Goal: Information Seeking & Learning: Check status

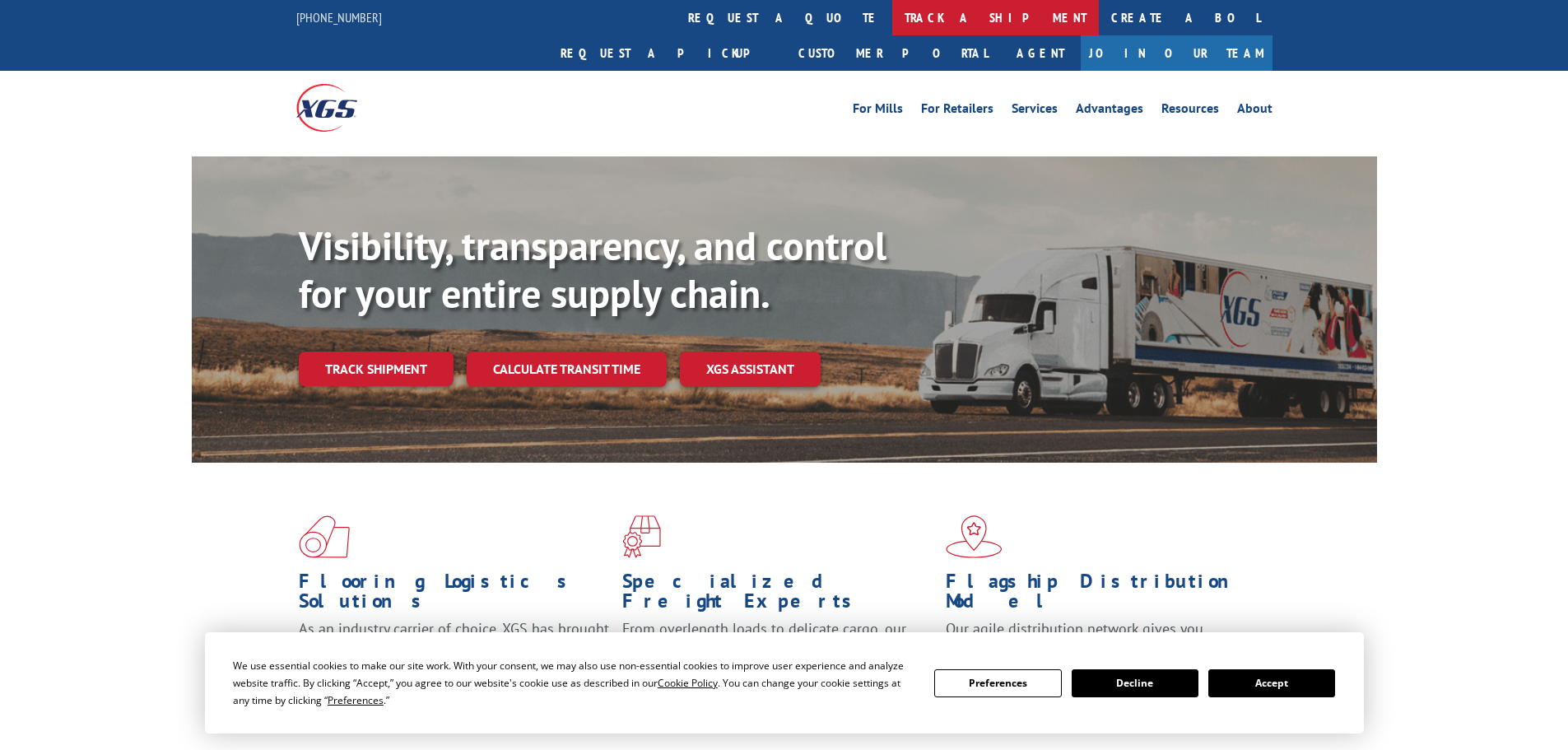
click at [893, 22] on link "track a shipment" at bounding box center [996, 17] width 207 height 35
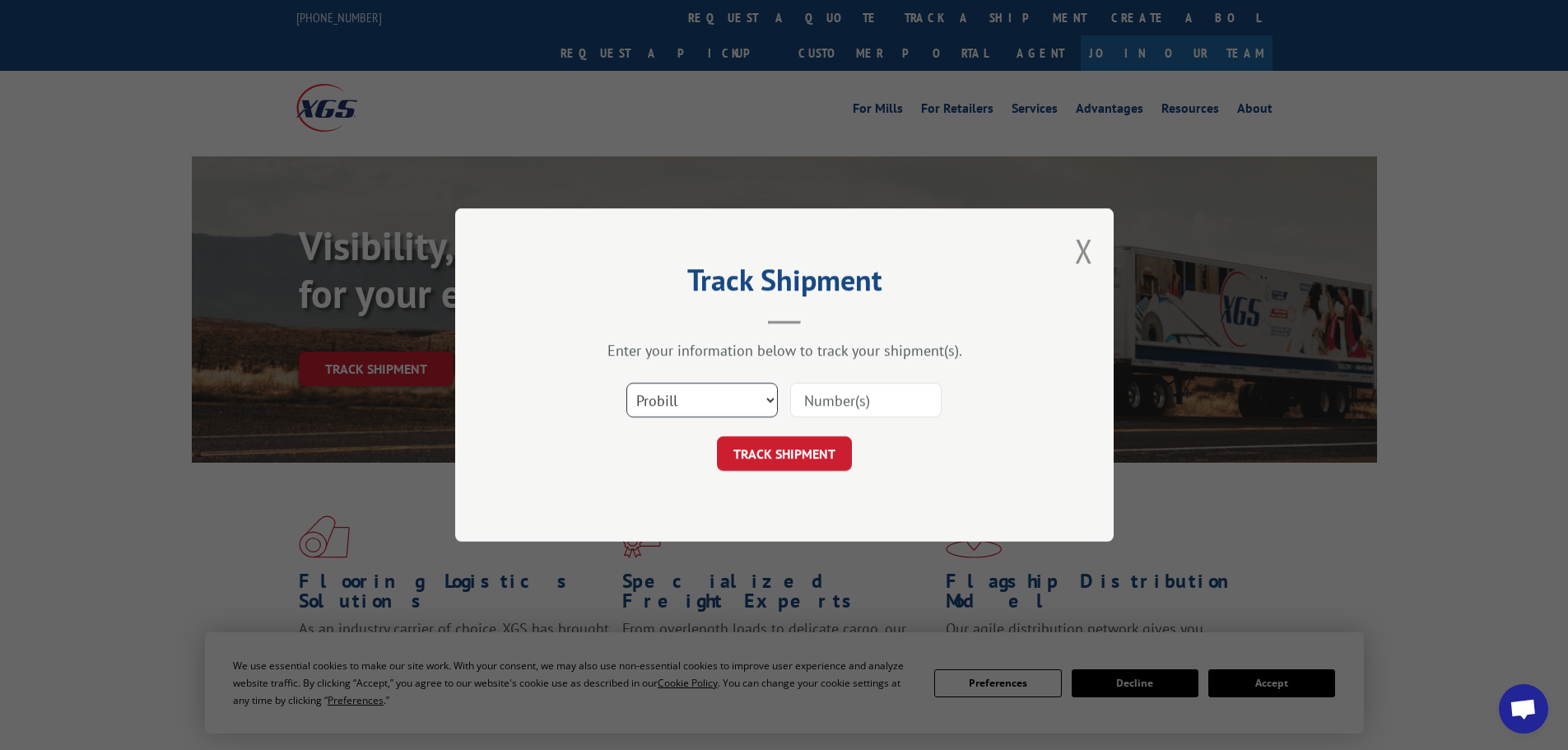
click at [725, 390] on select "Select category... Probill BOL PO" at bounding box center [702, 400] width 151 height 35
select select "bol"
click at [626, 383] on select "Select category... Probill BOL PO" at bounding box center [702, 400] width 151 height 35
click at [846, 398] on input at bounding box center [866, 400] width 151 height 35
paste input "5606236"
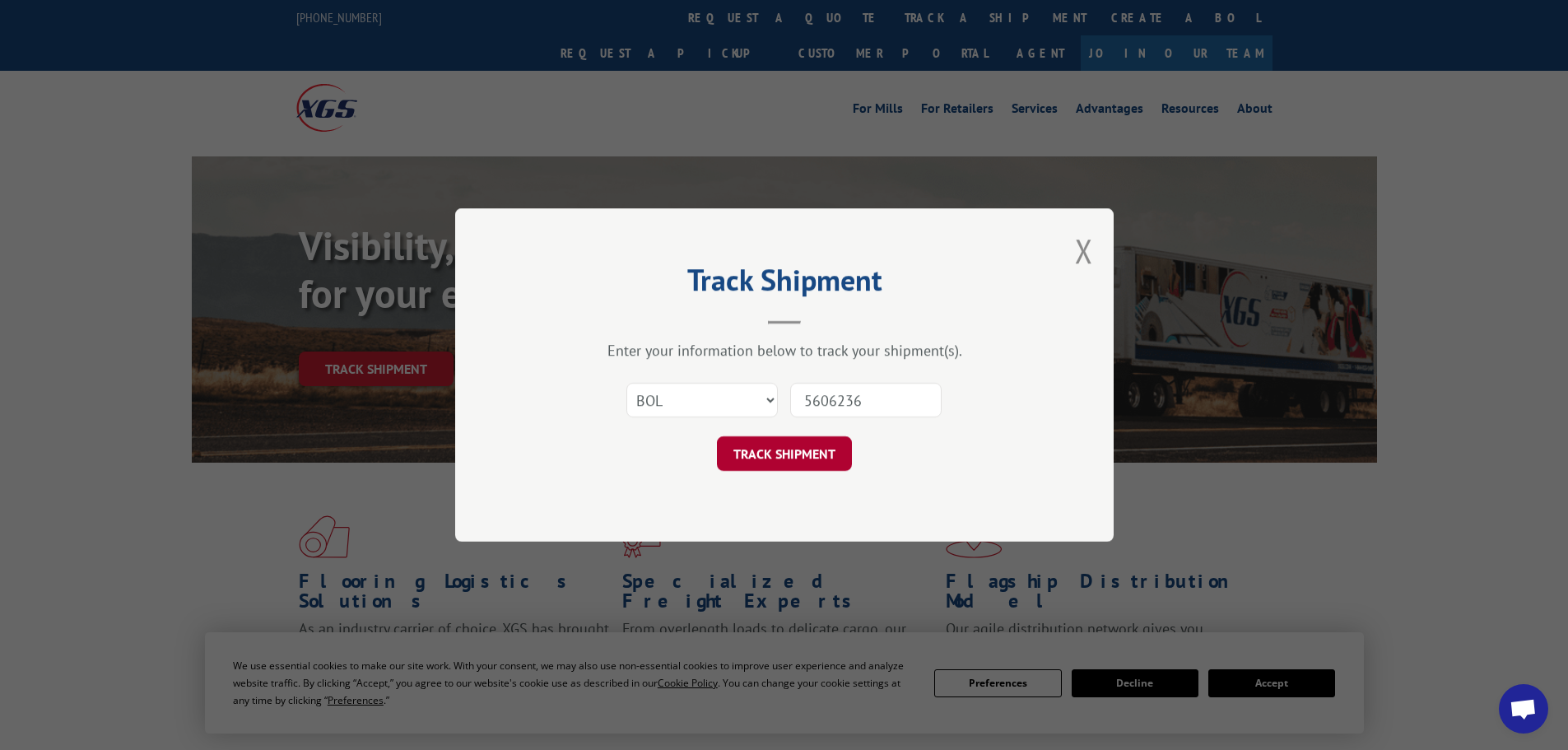
type input "5606236"
click at [821, 446] on button "TRACK SHIPMENT" at bounding box center [784, 453] width 135 height 35
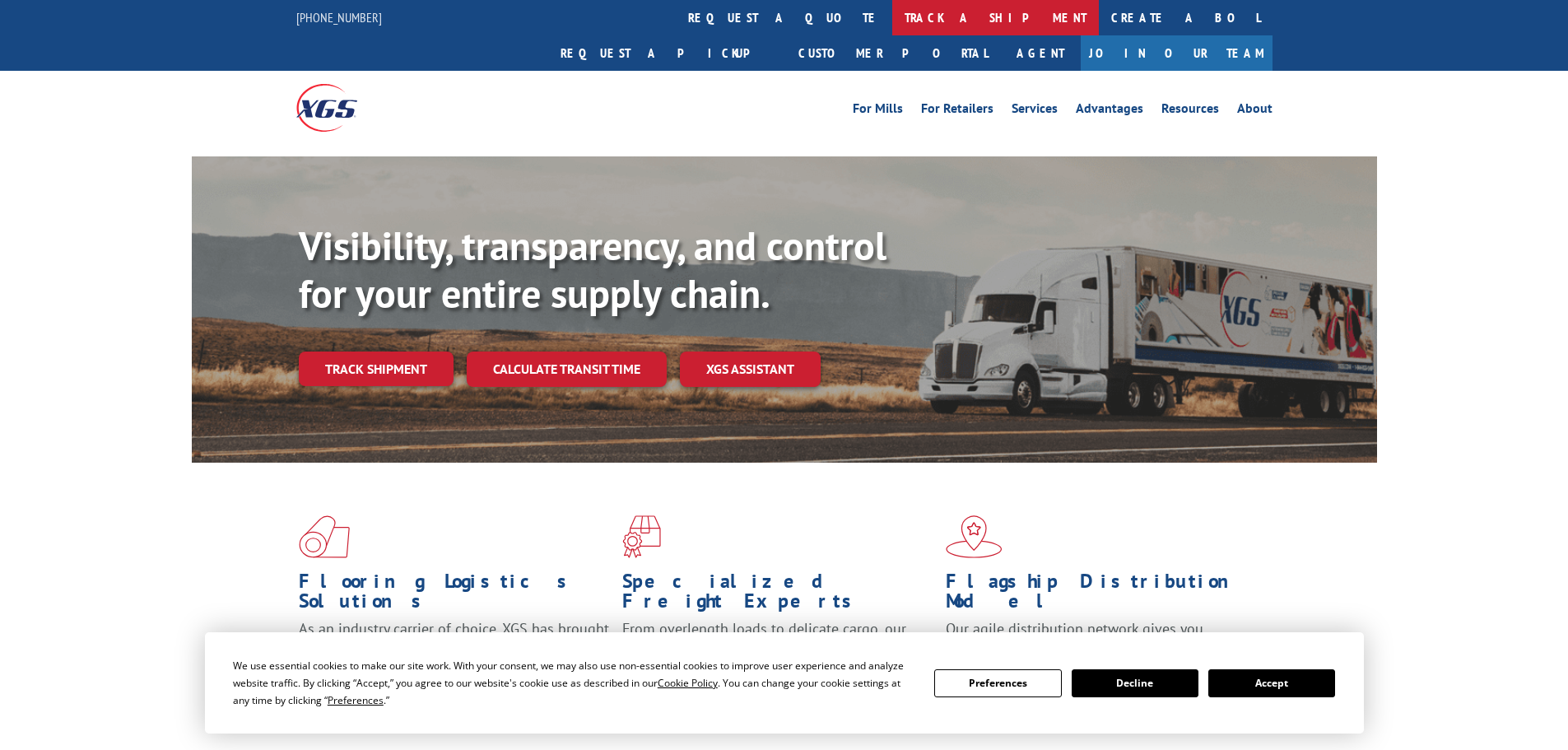
click at [893, 6] on link "track a shipment" at bounding box center [996, 17] width 207 height 35
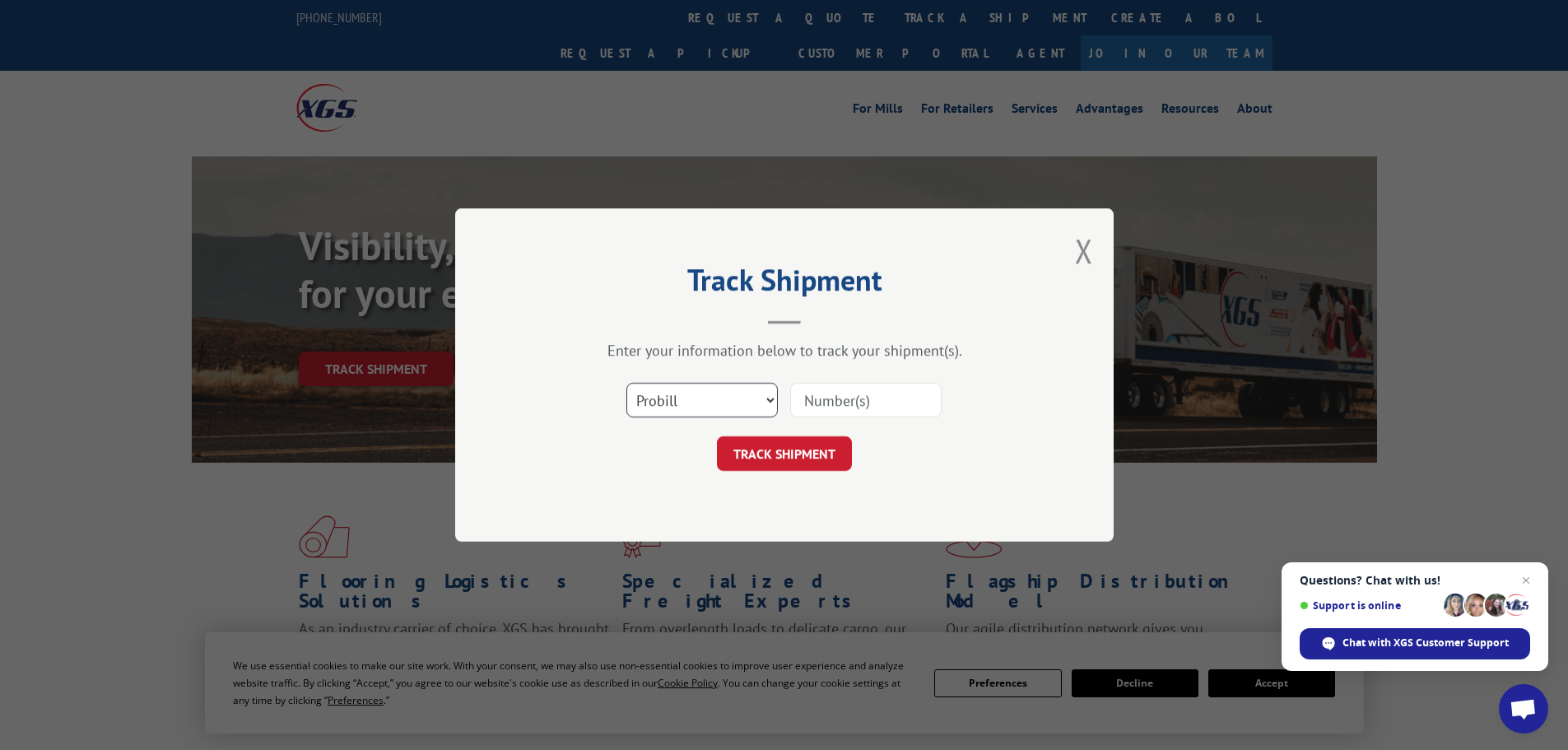
click at [738, 385] on select "Select category... Probill BOL PO" at bounding box center [702, 400] width 151 height 35
select select "bol"
click at [626, 383] on select "Select category... Probill BOL PO" at bounding box center [702, 400] width 151 height 35
paste input "5606236"
type input "5606236"
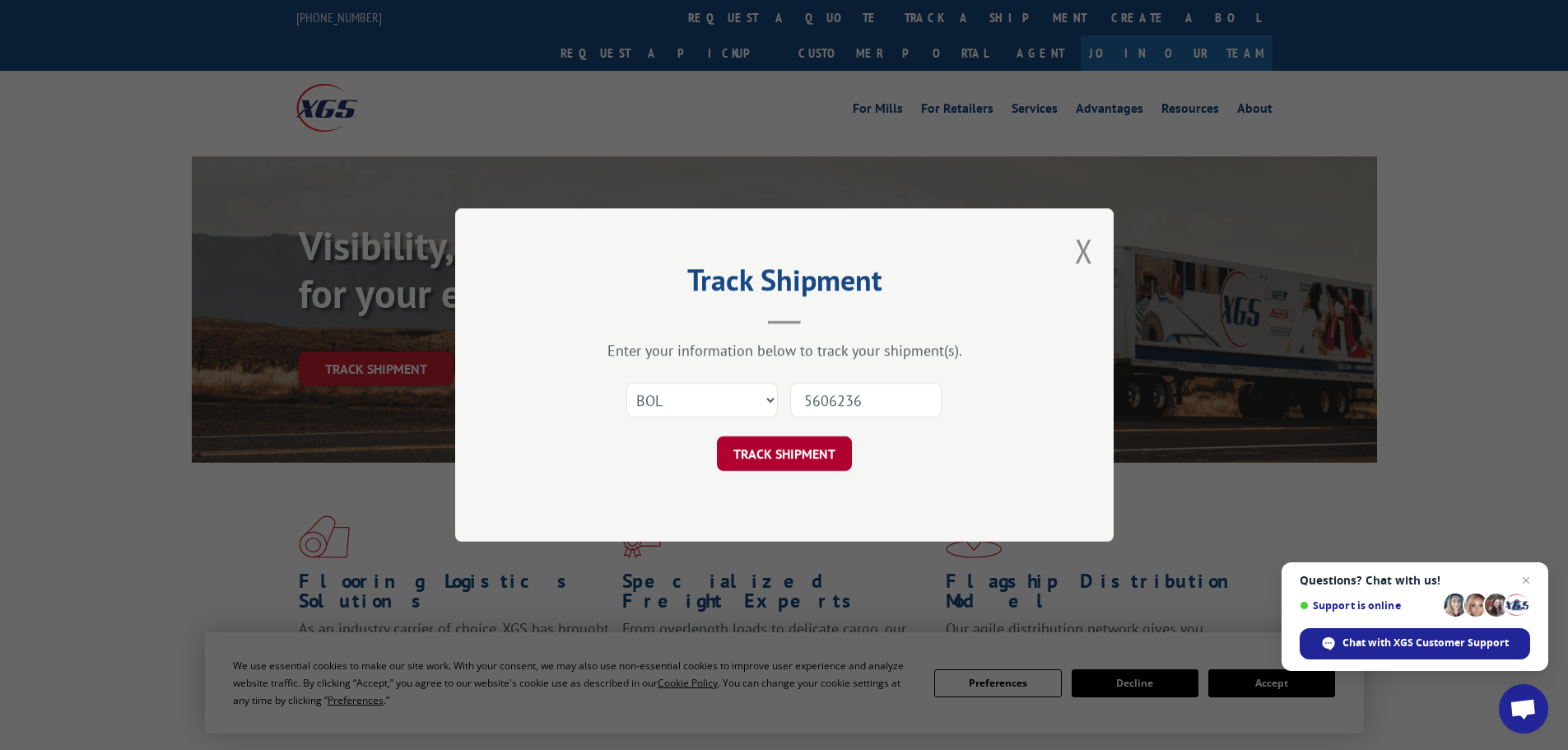
click at [810, 467] on button "TRACK SHIPMENT" at bounding box center [784, 453] width 135 height 35
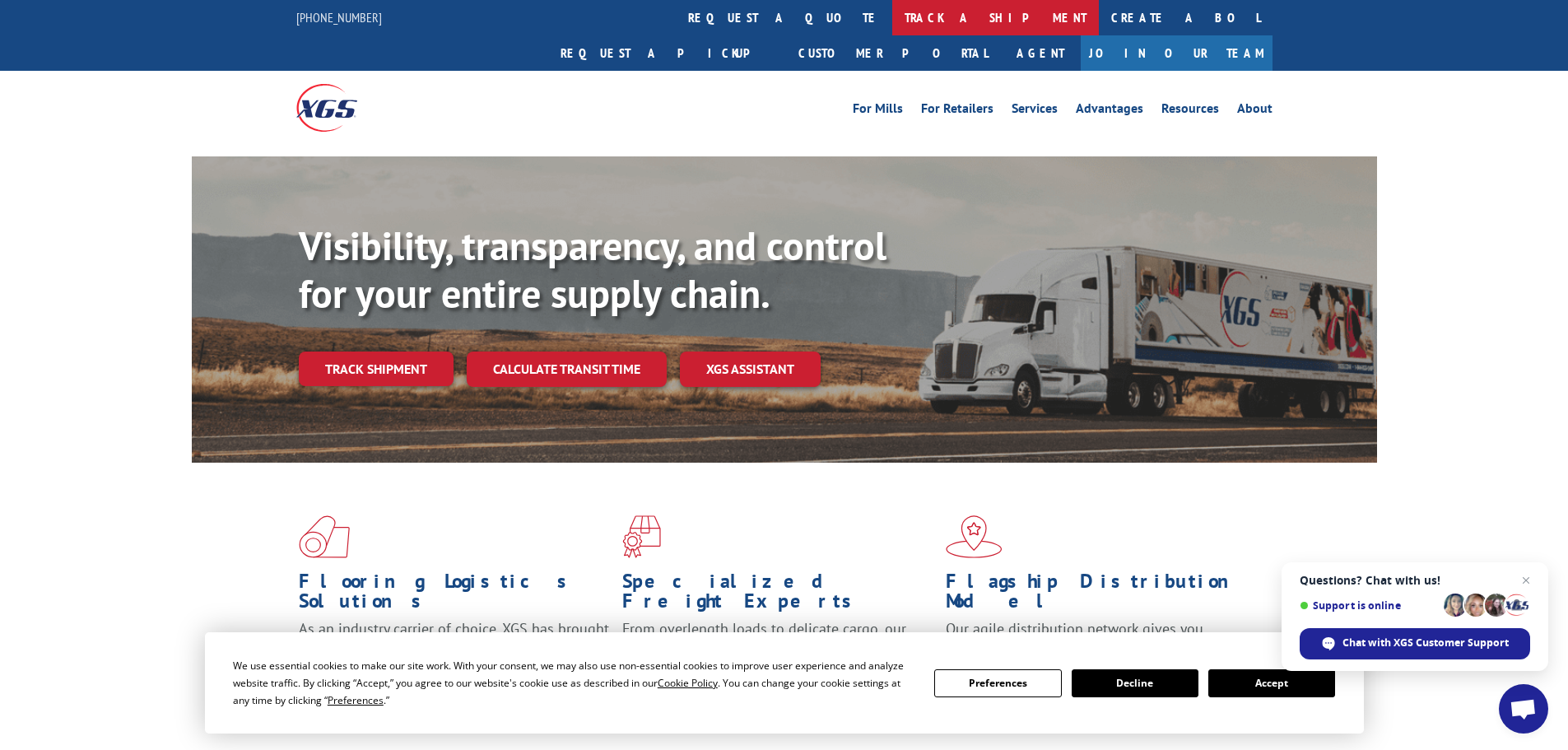
click at [893, 9] on link "track a shipment" at bounding box center [996, 17] width 207 height 35
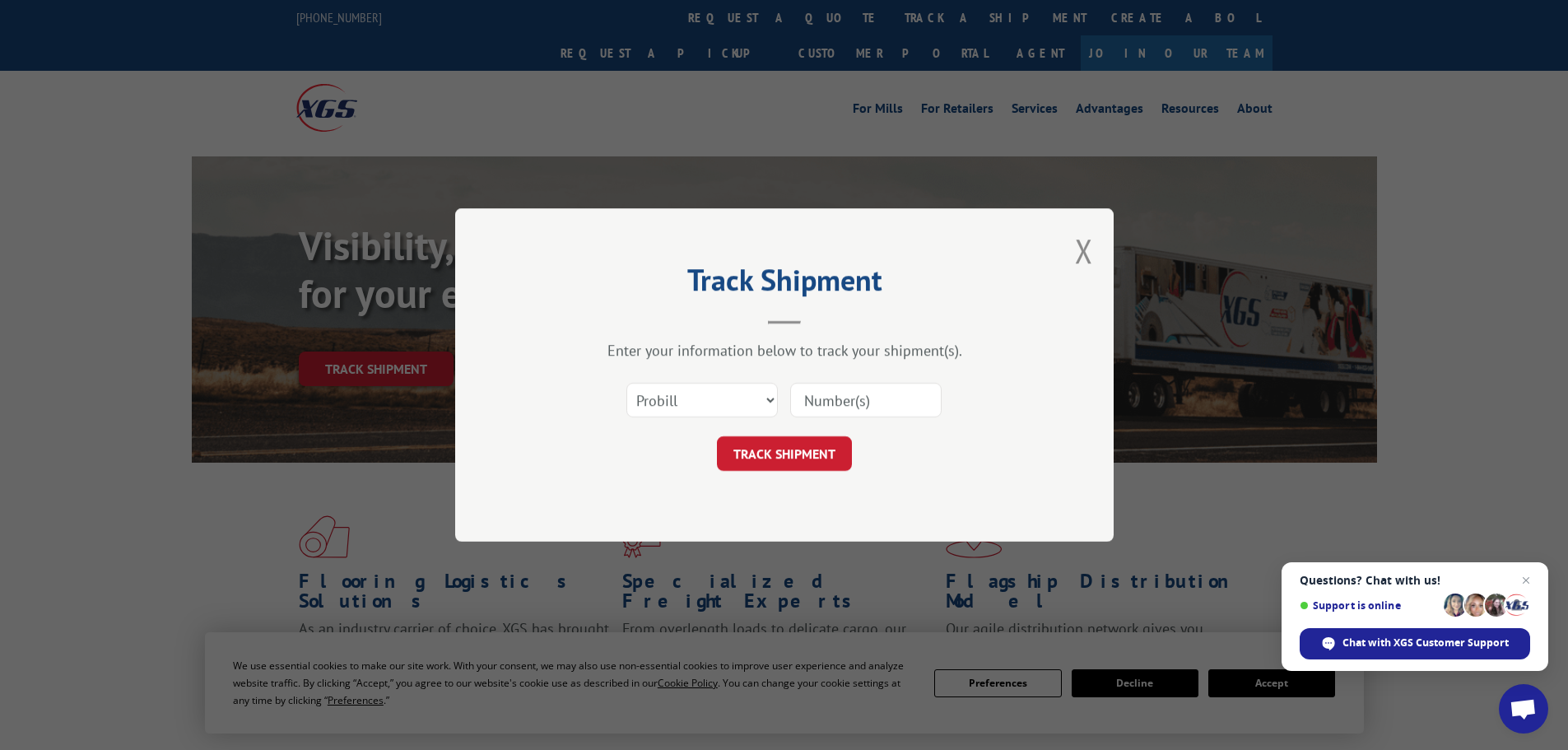
drag, startPoint x: 695, startPoint y: 448, endPoint x: 694, endPoint y: 374, distance: 74.0
click at [694, 400] on form "Select category... Probill BOL PO TRACK SHIPMENT" at bounding box center [784, 422] width 494 height 98
click at [694, 374] on div "Select category... Probill BOL PO" at bounding box center [784, 401] width 494 height 55
click at [697, 391] on select "Select category... Probill BOL PO" at bounding box center [702, 400] width 151 height 35
select select "bol"
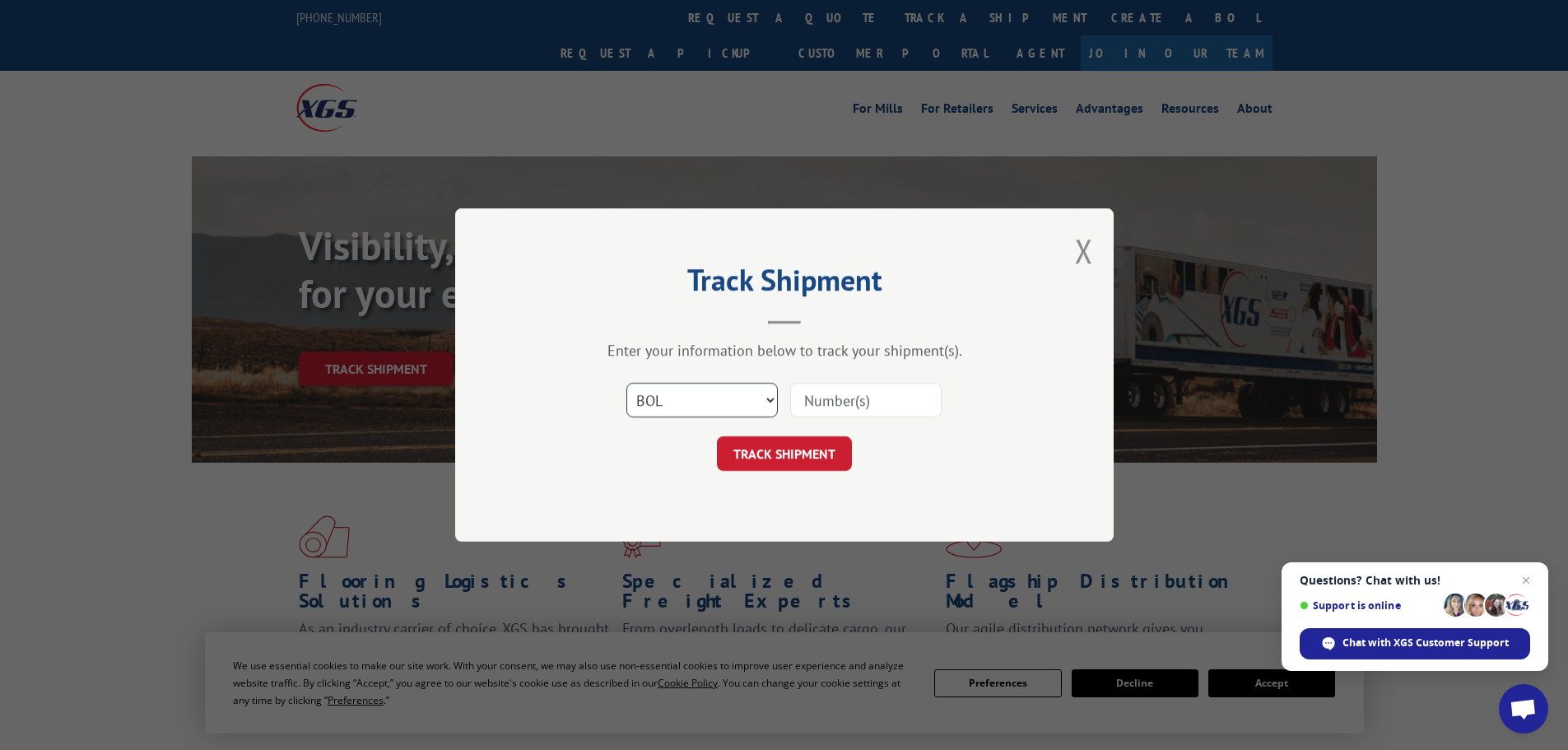
click at [626, 383] on select "Select category... Probill BOL PO" at bounding box center [702, 400] width 151 height 35
paste input "874902"
type input "874902"
click at [806, 437] on button "TRACK SHIPMENT" at bounding box center [784, 453] width 135 height 35
